Goal: Check status: Check status

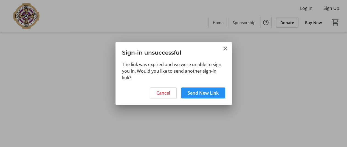
click at [197, 91] on button "Send New Link" at bounding box center [203, 92] width 44 height 11
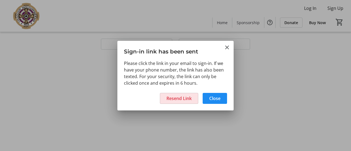
click at [188, 97] on span "Resend Link" at bounding box center [178, 98] width 25 height 7
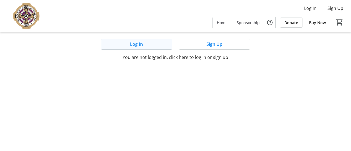
click at [147, 44] on span at bounding box center [136, 44] width 71 height 13
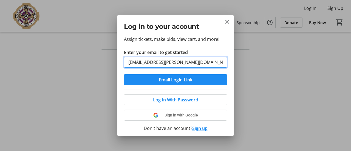
type input "[EMAIL_ADDRESS][PERSON_NAME][DOMAIN_NAME]"
click at [124, 74] on button "Email Login Link" at bounding box center [175, 79] width 103 height 11
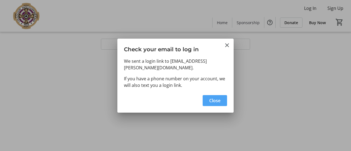
click at [211, 98] on span "Close" at bounding box center [214, 100] width 11 height 7
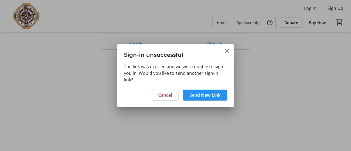
click at [198, 96] on span "Send New Link" at bounding box center [204, 95] width 31 height 7
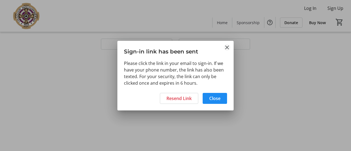
click at [229, 46] on mat-icon "Close" at bounding box center [227, 47] width 7 height 7
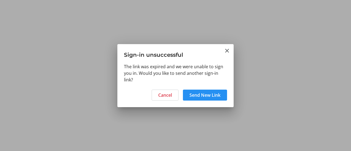
click at [199, 98] on span "Send New Link" at bounding box center [204, 95] width 31 height 7
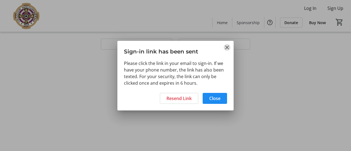
click at [226, 47] on mat-icon "Close" at bounding box center [227, 47] width 7 height 7
